Goal: Task Accomplishment & Management: Manage account settings

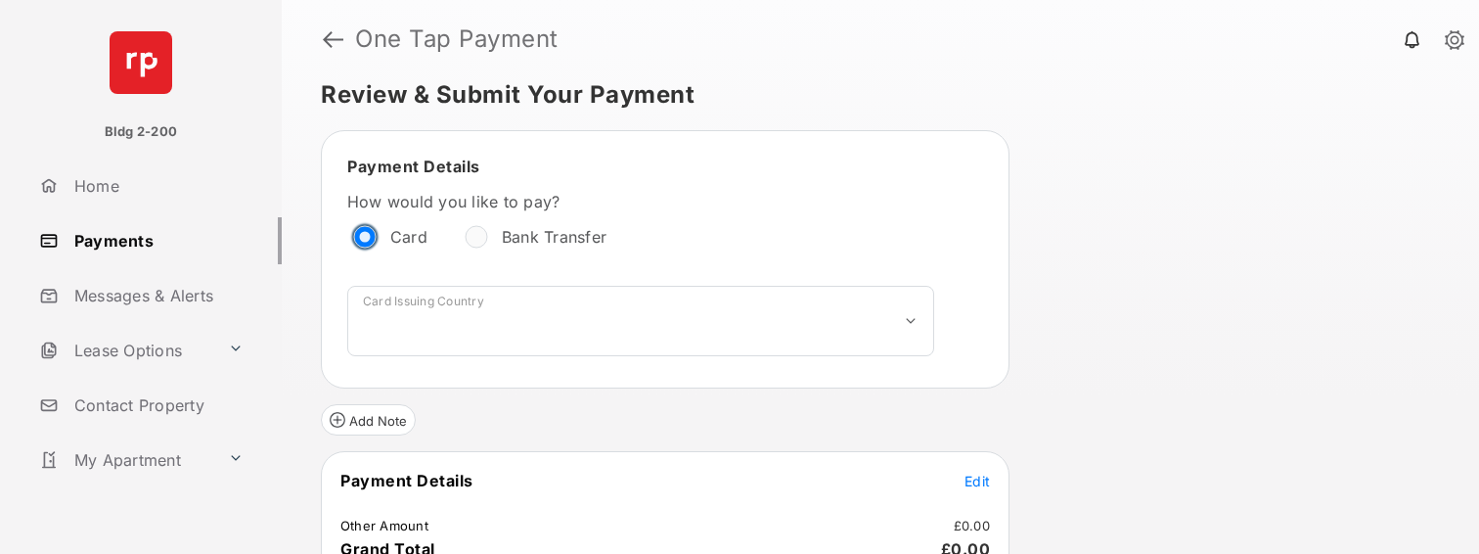
scroll to position [15, 0]
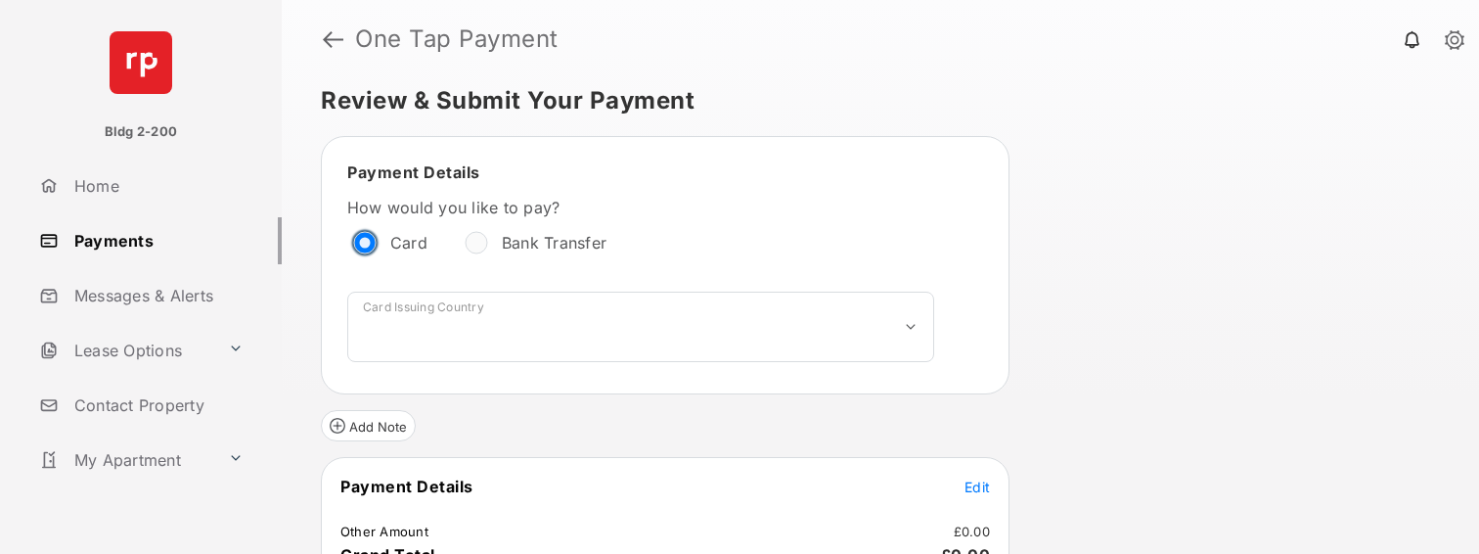
click at [119, 257] on link "Payments" at bounding box center [156, 240] width 250 height 47
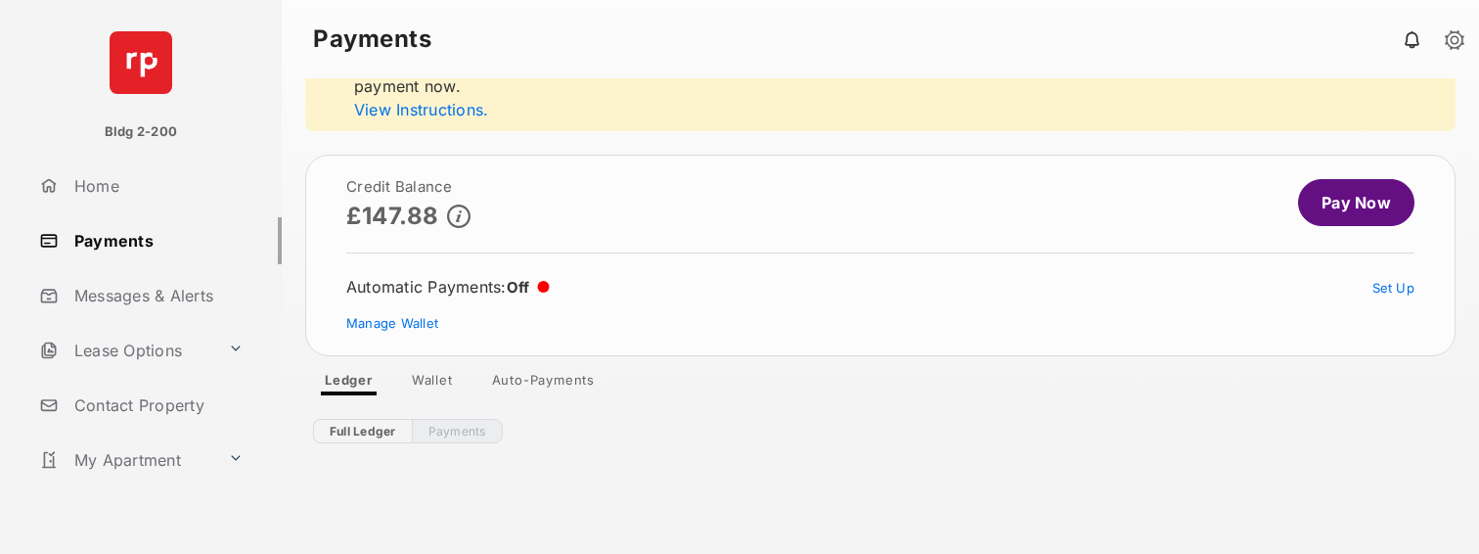
scroll to position [505, 0]
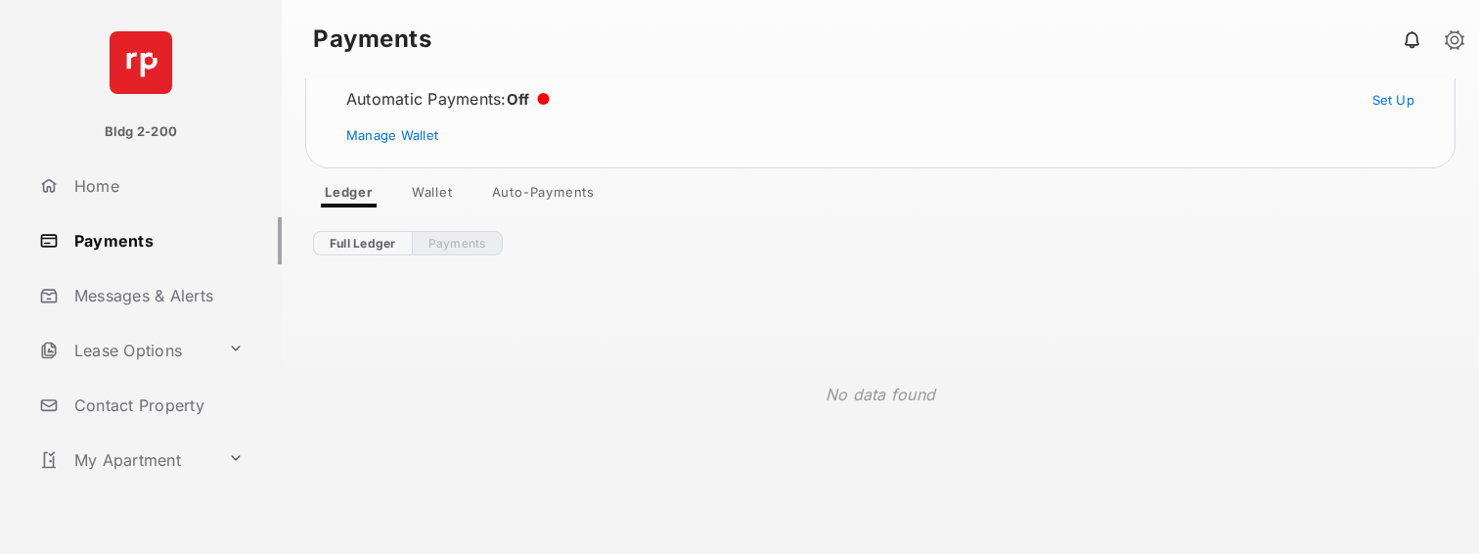
click at [439, 220] on div "Full Ledger Payments No data found" at bounding box center [880, 381] width 1197 height 348
click at [424, 184] on link "Wallet" at bounding box center [432, 195] width 72 height 23
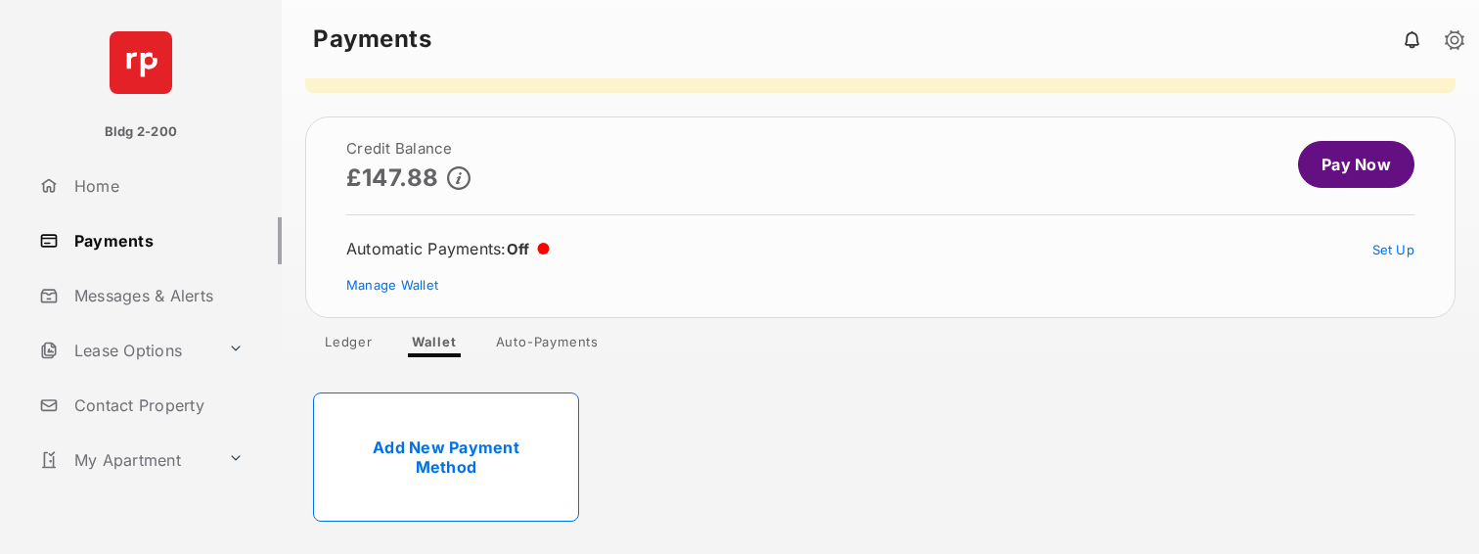
click at [527, 435] on link "Add New Payment Method" at bounding box center [446, 456] width 266 height 129
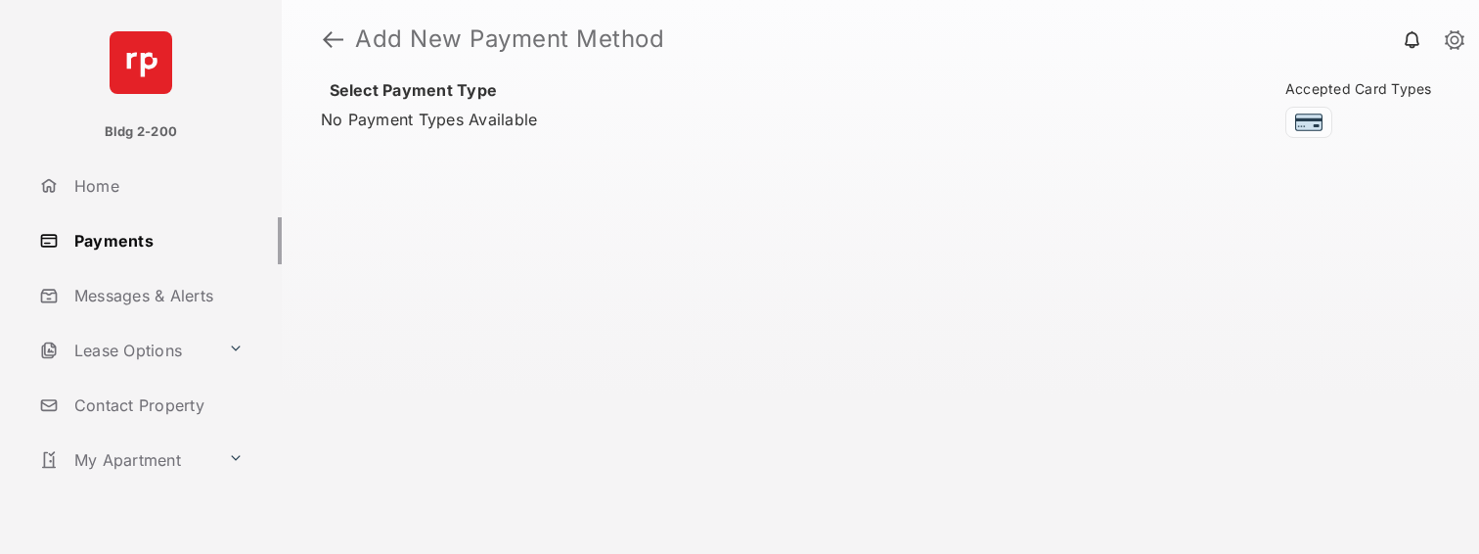
click at [143, 249] on link "Payments" at bounding box center [156, 240] width 250 height 47
